Goal: Transaction & Acquisition: Purchase product/service

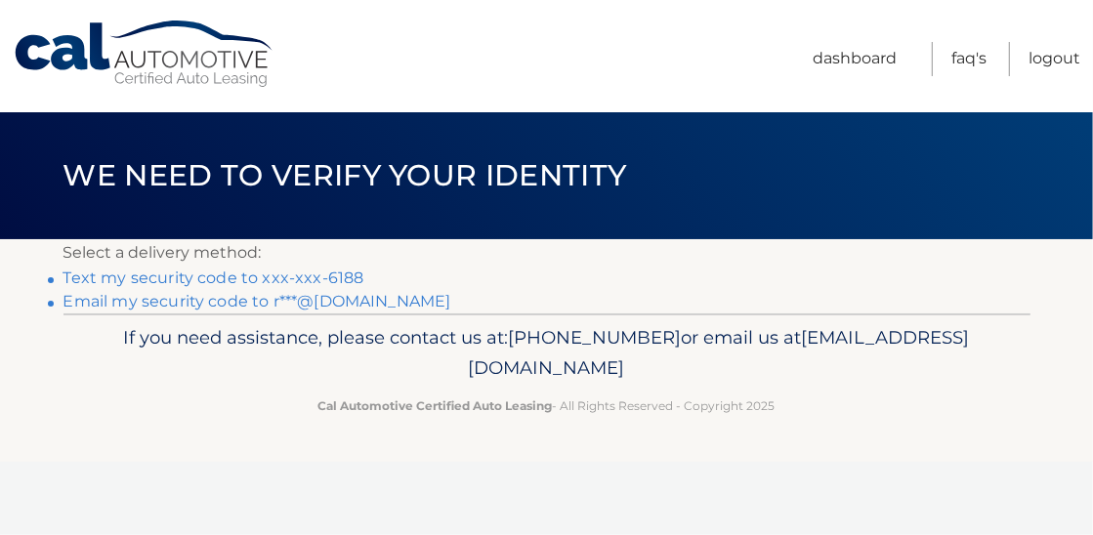
click at [341, 275] on link "Text my security code to xxx-xxx-6188" at bounding box center [213, 278] width 301 height 19
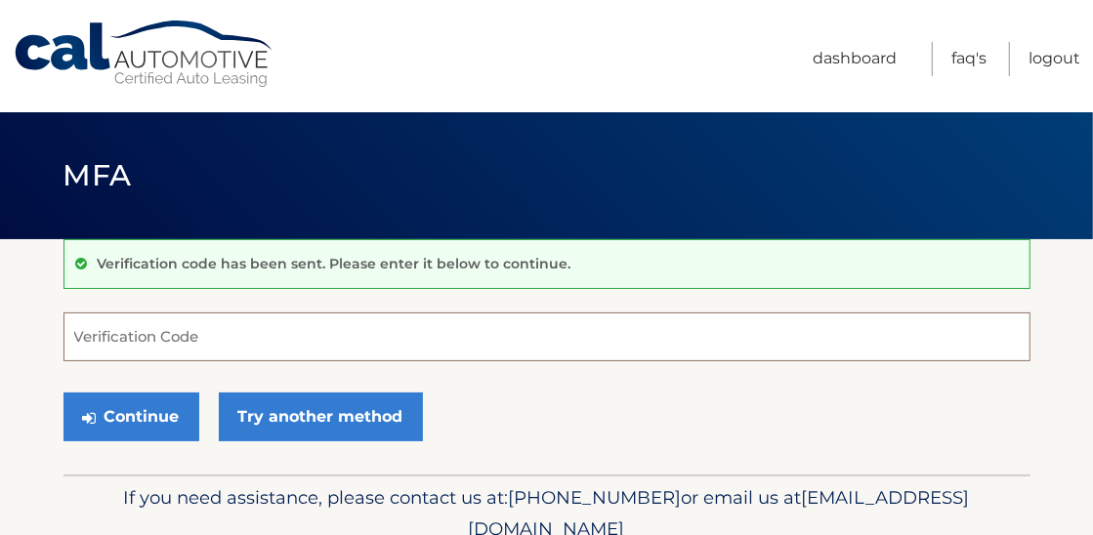
click at [137, 334] on input "Verification Code" at bounding box center [546, 337] width 967 height 49
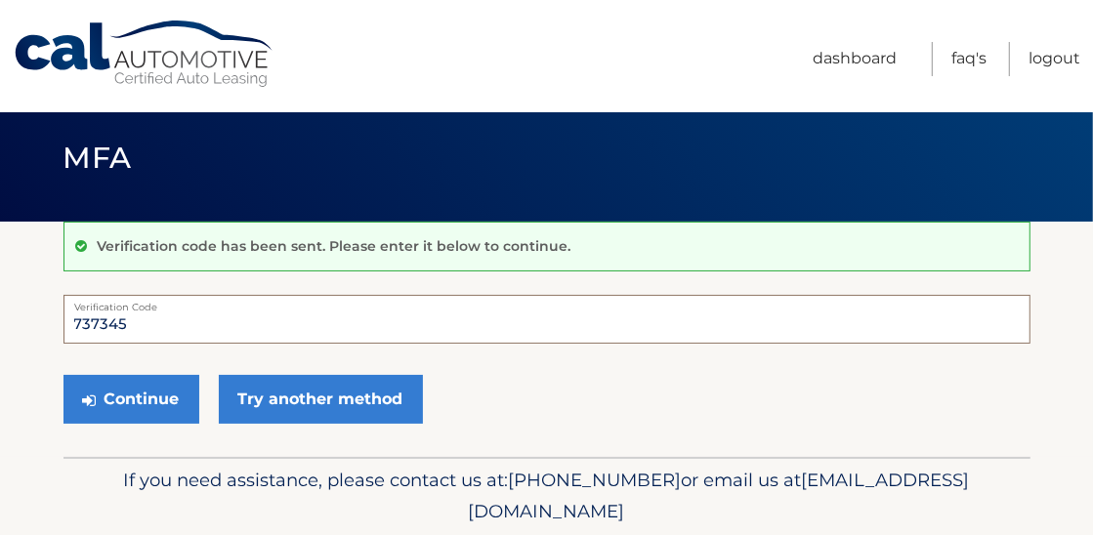
scroll to position [19, 0]
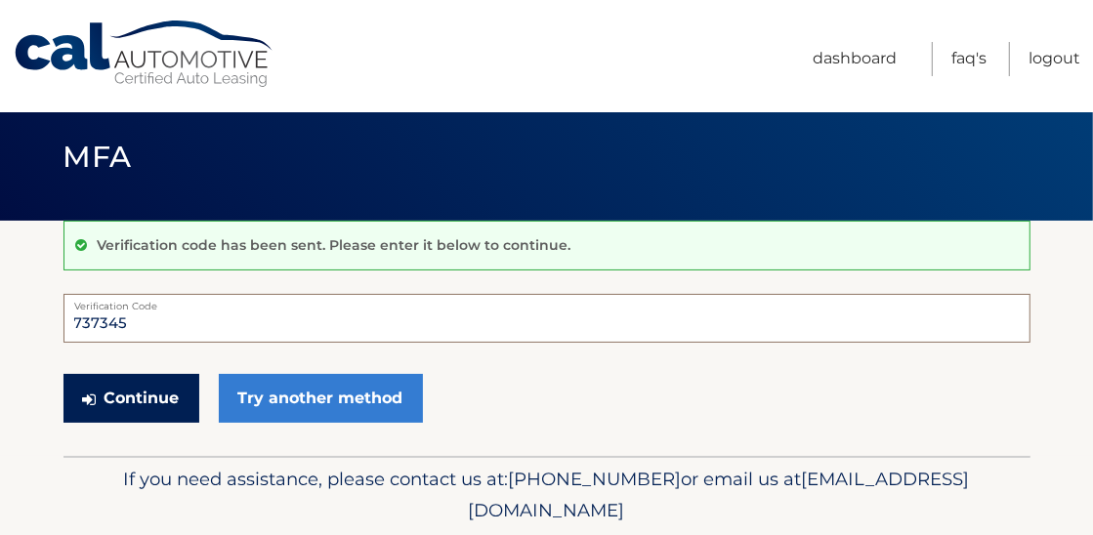
type input "737345"
click at [119, 393] on button "Continue" at bounding box center [131, 398] width 136 height 49
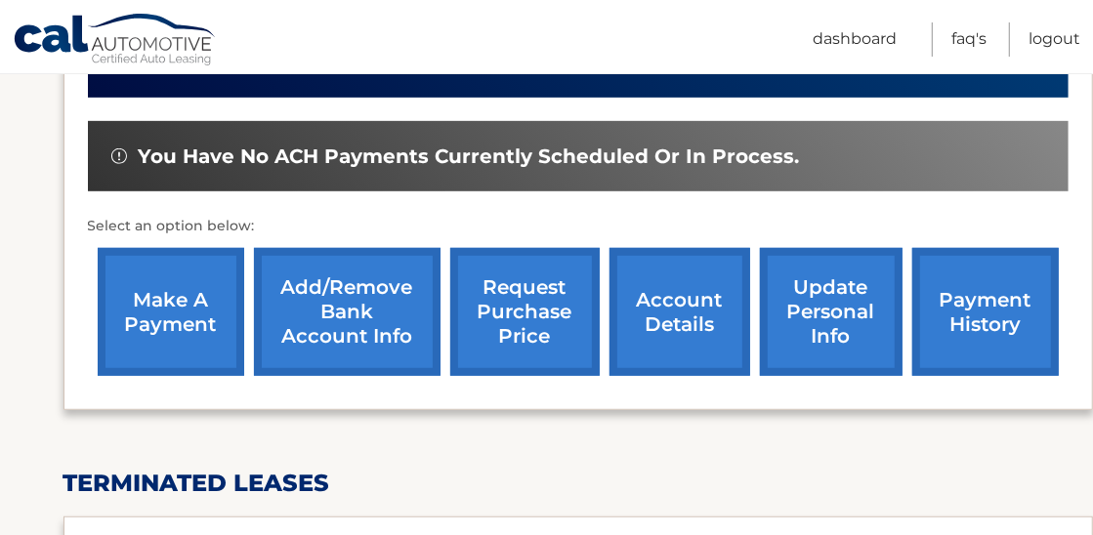
scroll to position [569, 0]
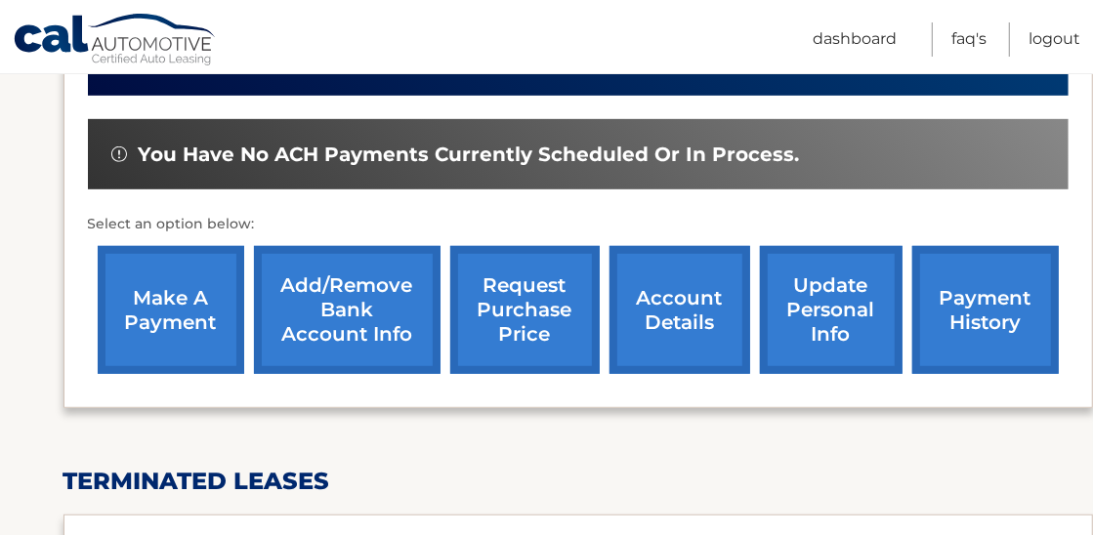
click at [170, 296] on link "make a payment" at bounding box center [171, 310] width 147 height 128
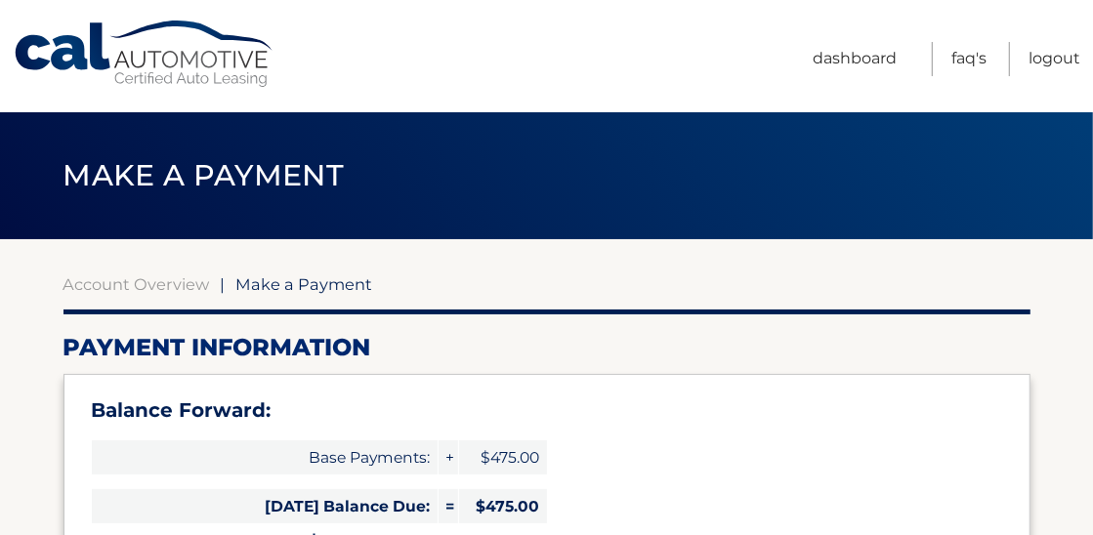
select select "Y2Q3ZDI0NzEtMGU0ZC00MjBkLWI2ZDMtOWFiMWZkNjhhOWU4"
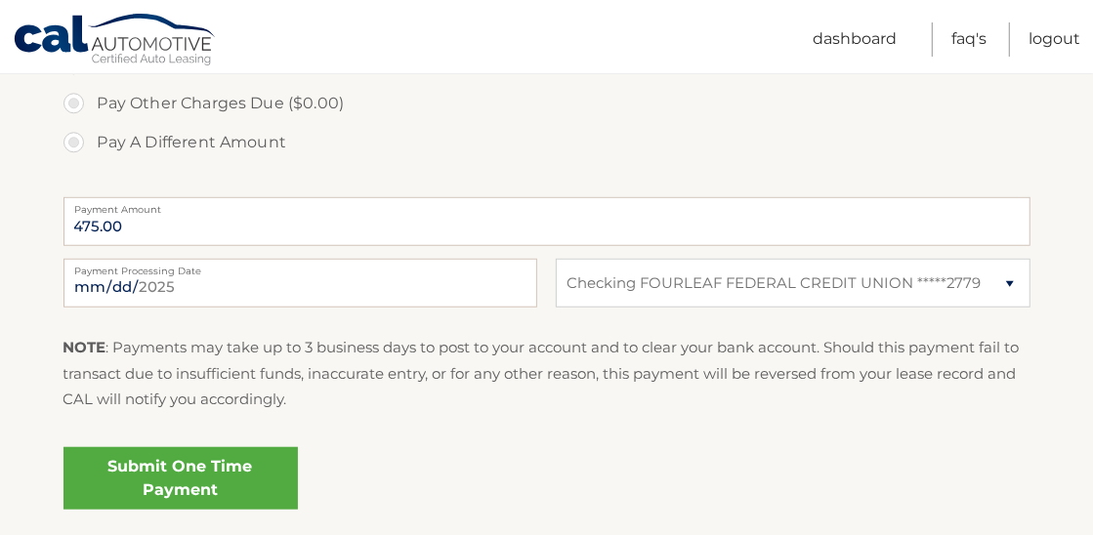
scroll to position [793, 0]
click at [172, 475] on link "Submit One Time Payment" at bounding box center [180, 477] width 234 height 63
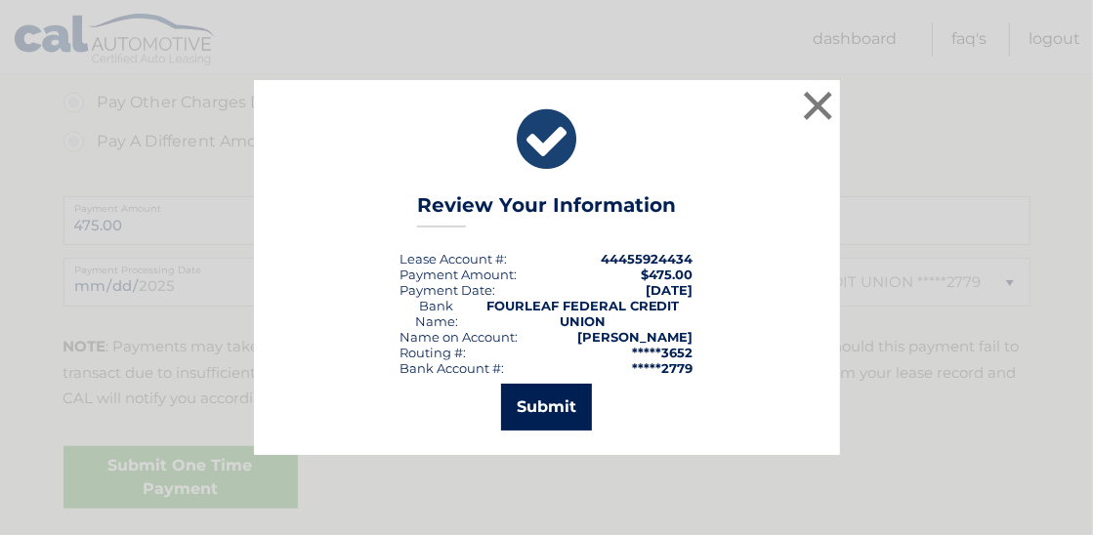
click at [564, 401] on button "Submit" at bounding box center [546, 407] width 91 height 47
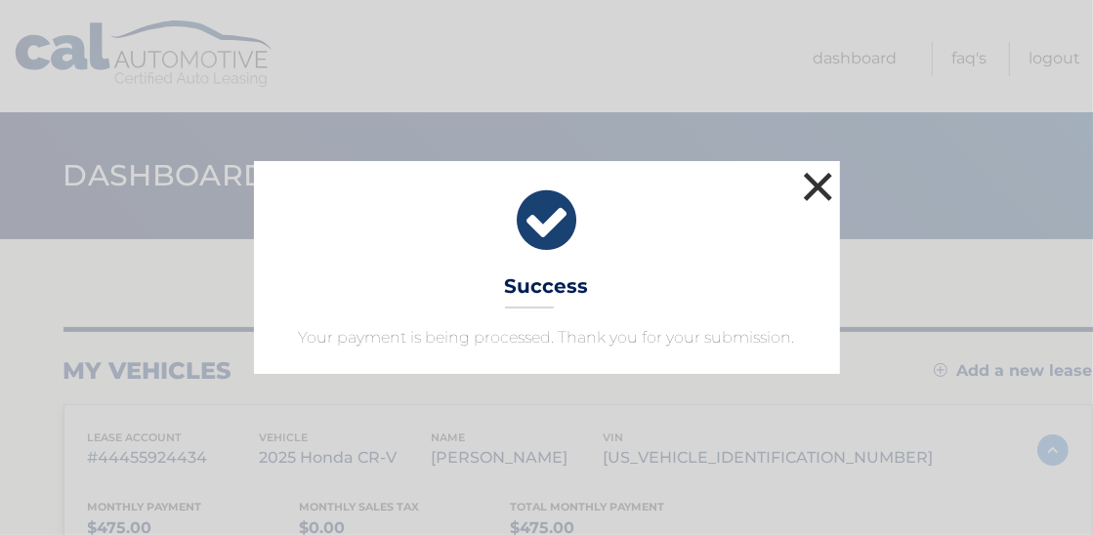
click at [814, 196] on button "×" at bounding box center [818, 186] width 39 height 39
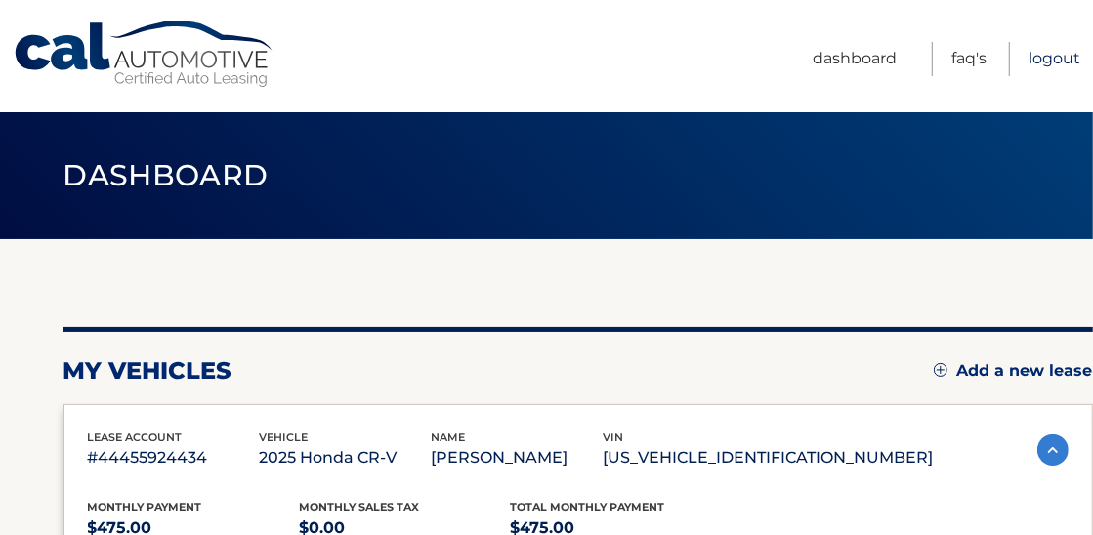
click at [1058, 57] on link "Logout" at bounding box center [1055, 59] width 52 height 34
